Goal: Information Seeking & Learning: Learn about a topic

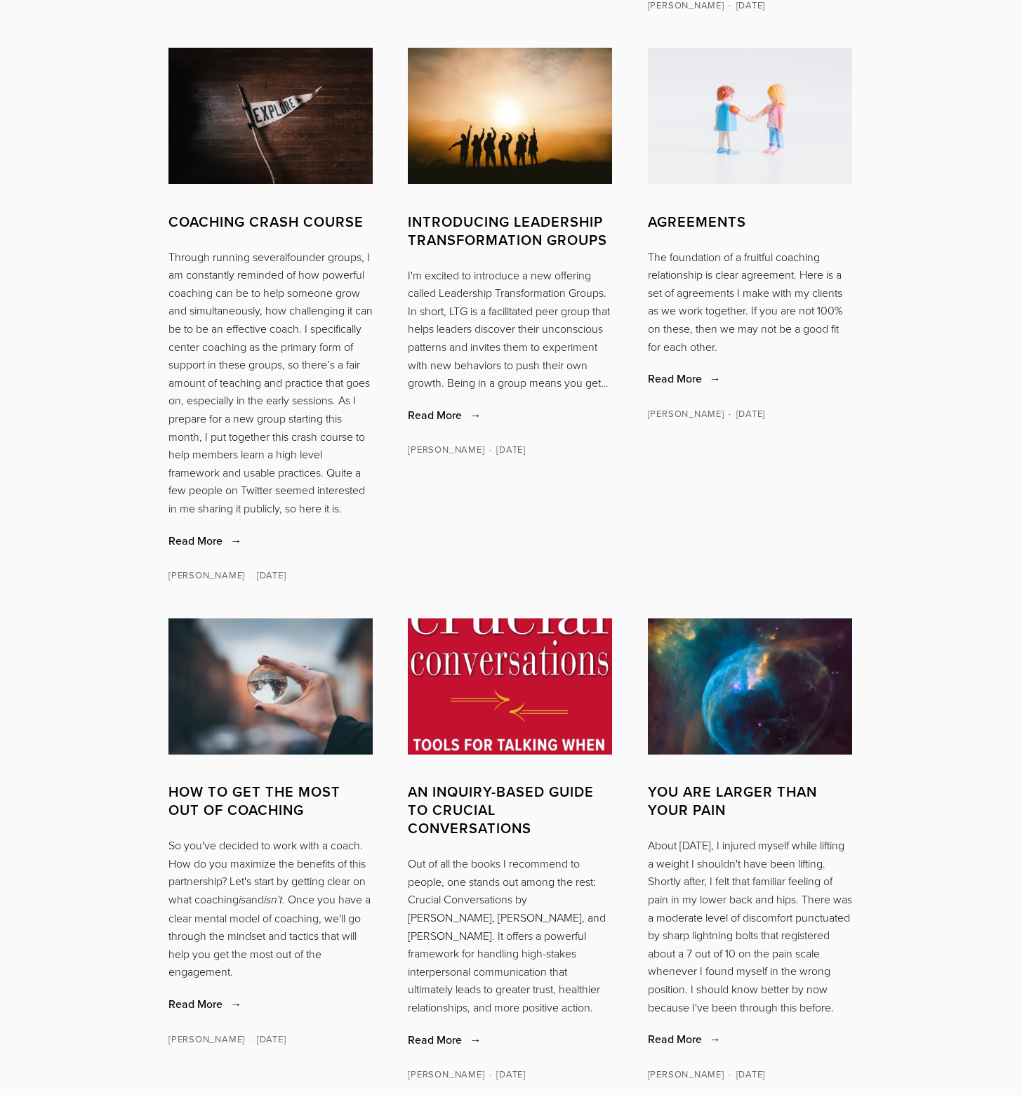
scroll to position [1068, 0]
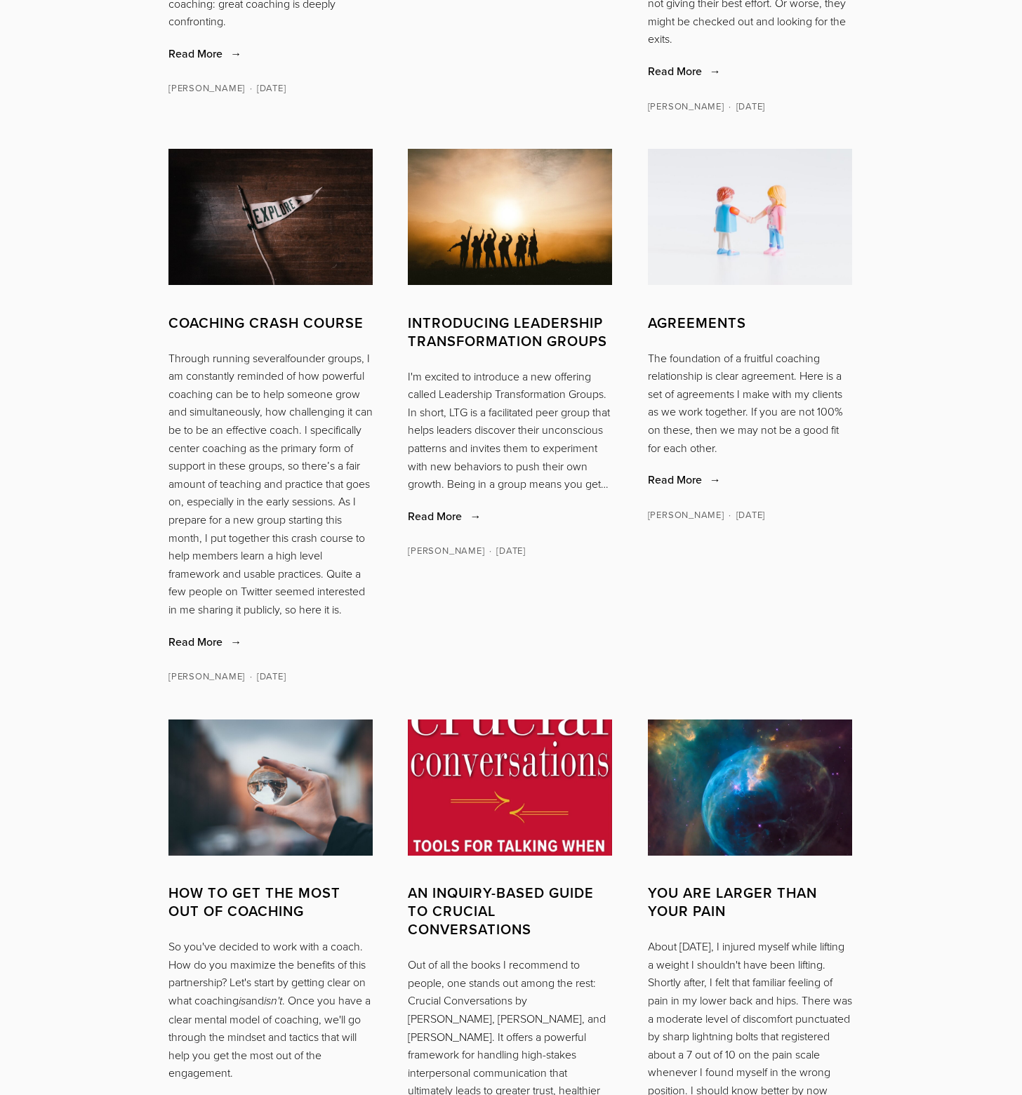
click at [500, 266] on img at bounding box center [510, 217] width 204 height 136
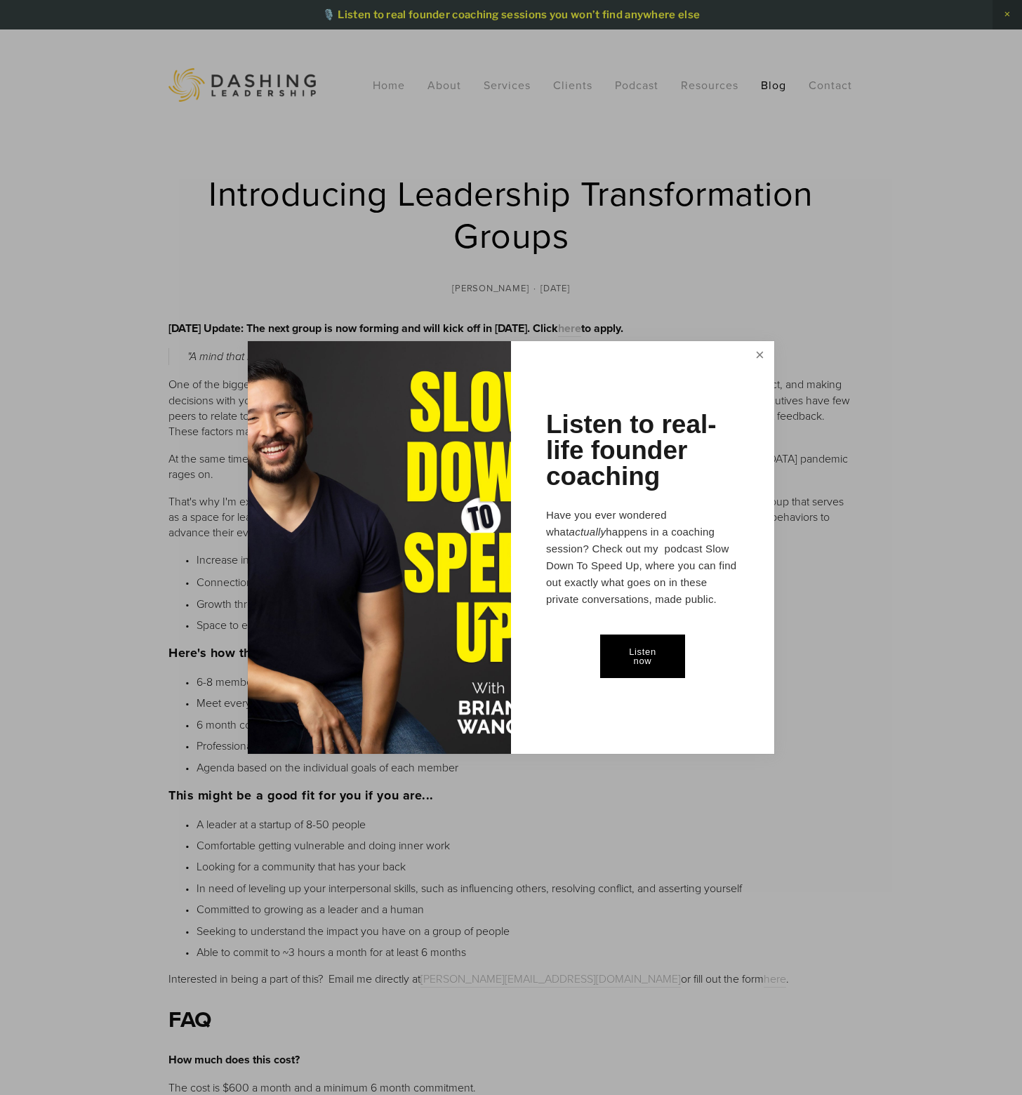
click at [761, 358] on link "Close" at bounding box center [759, 356] width 25 height 26
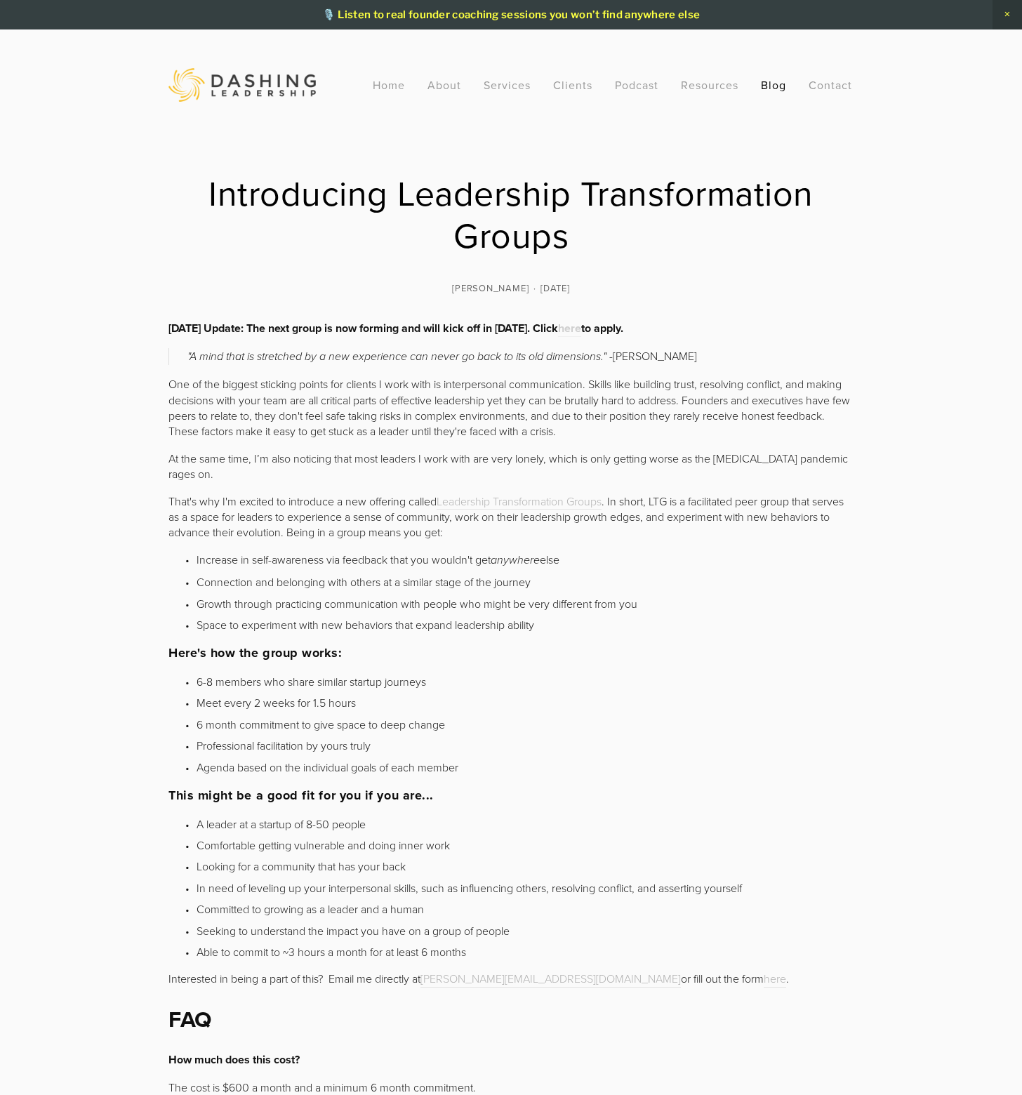
click at [581, 331] on strong "here" at bounding box center [569, 328] width 23 height 16
click at [476, 497] on link "Leadership Transformation Groups" at bounding box center [519, 501] width 165 height 17
